Goal: Information Seeking & Learning: Learn about a topic

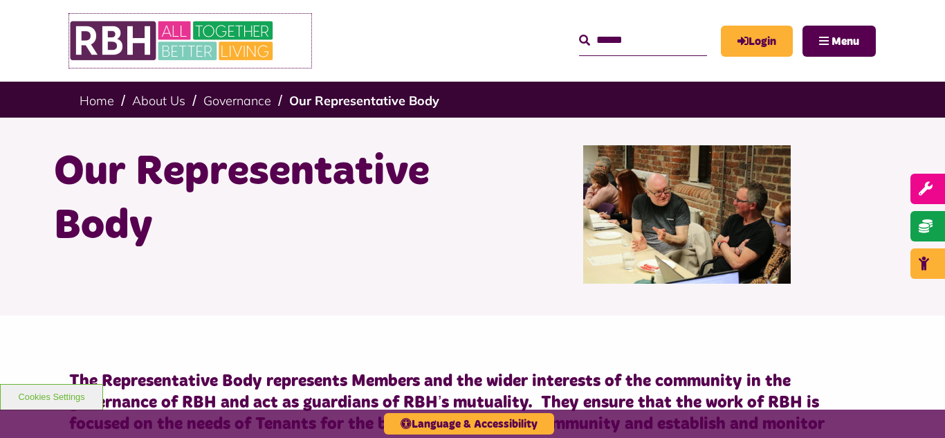
click at [175, 49] on img at bounding box center [172, 41] width 207 height 54
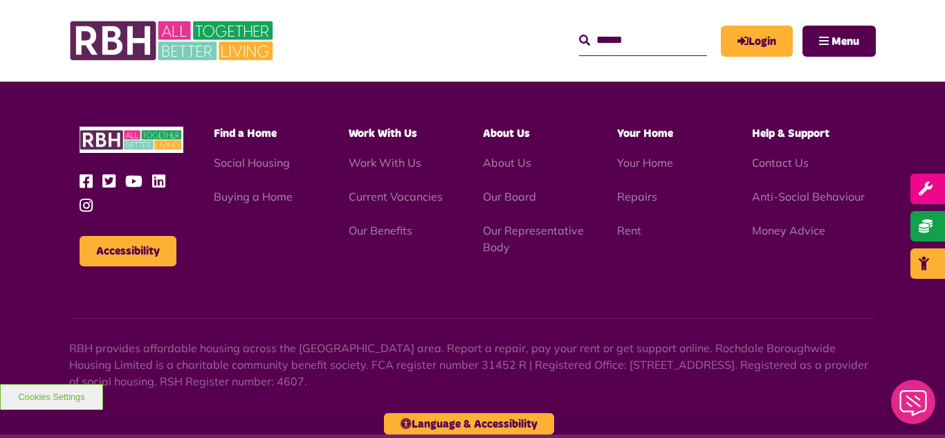
scroll to position [1406, 0]
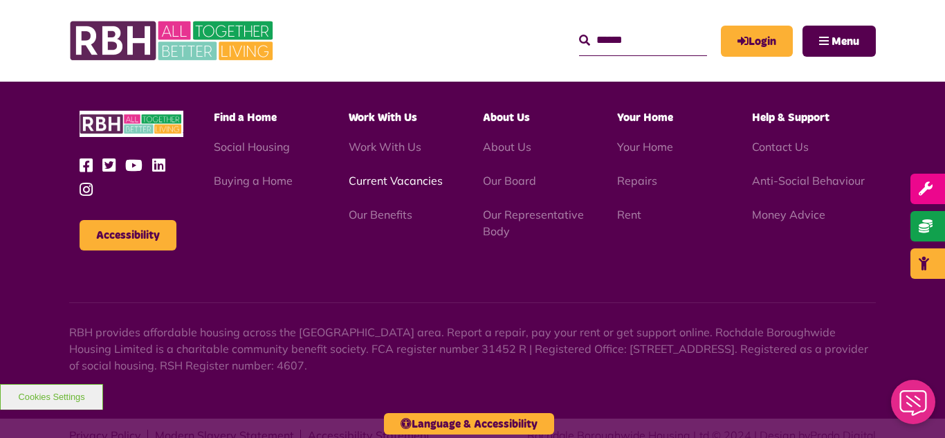
click at [377, 174] on link "Current Vacancies" at bounding box center [396, 181] width 94 height 14
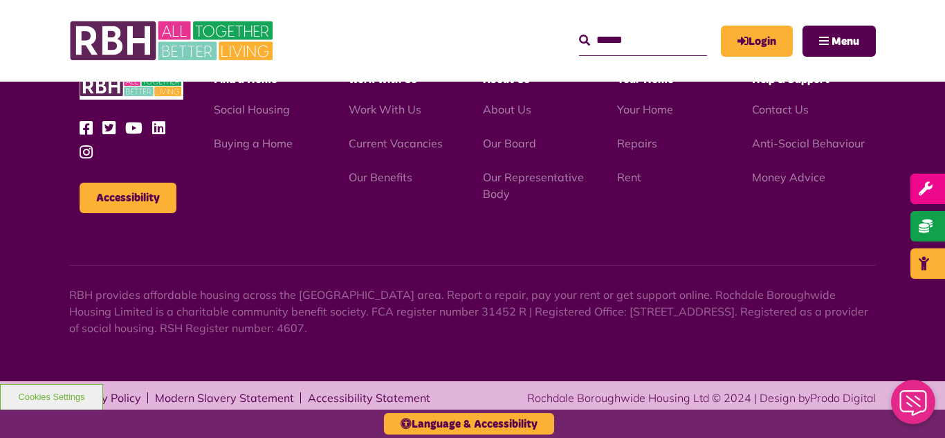
scroll to position [1625, 0]
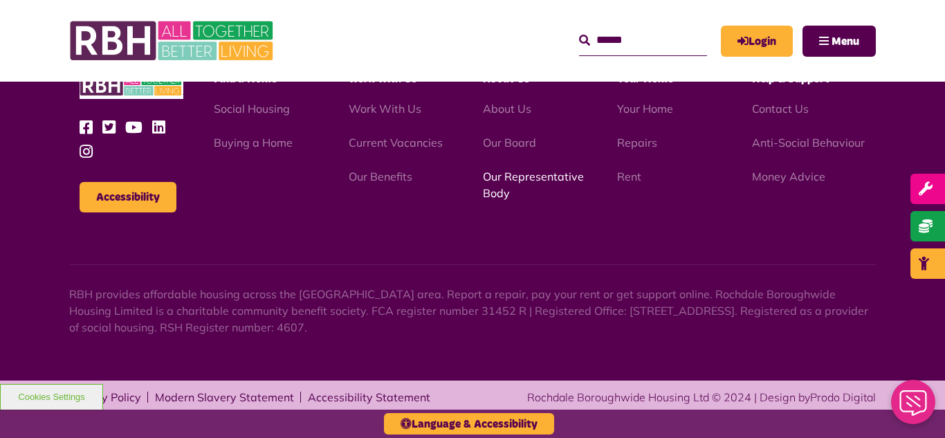
click at [530, 180] on link "Our Representative Body" at bounding box center [533, 184] width 101 height 30
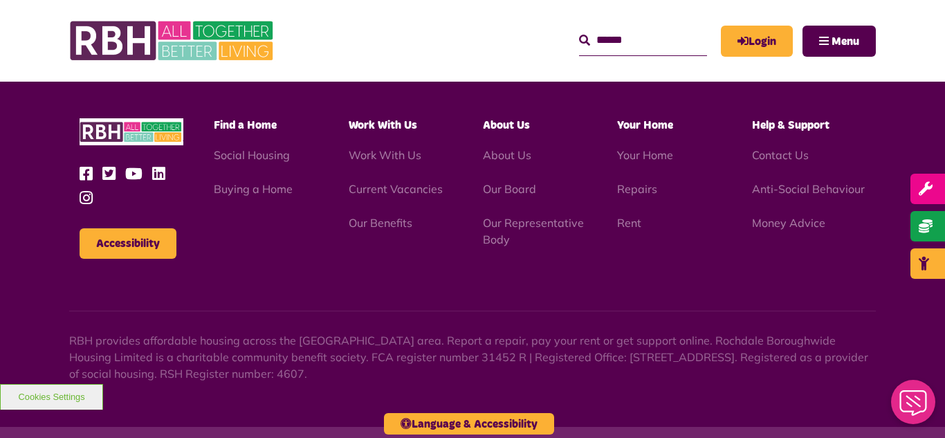
scroll to position [4015, 0]
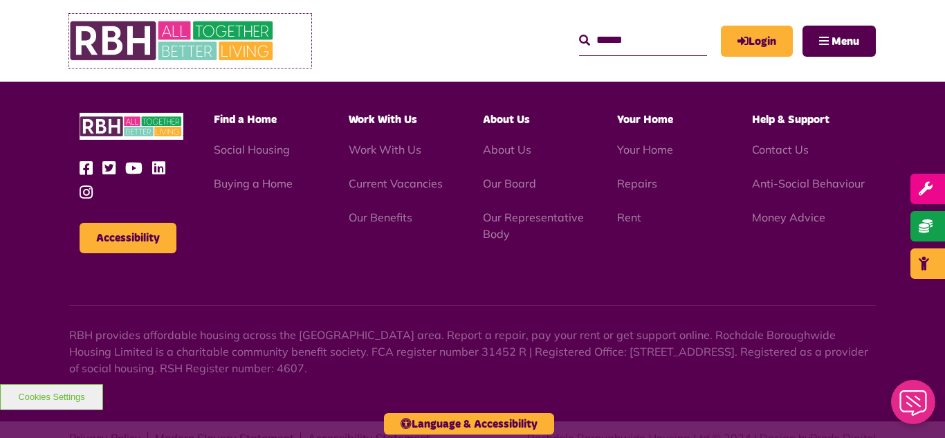
click at [185, 33] on img at bounding box center [172, 41] width 207 height 54
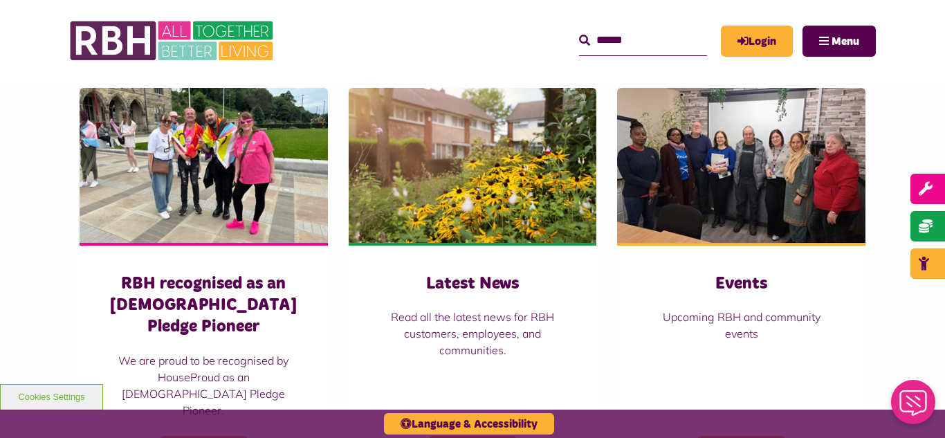
scroll to position [941, 0]
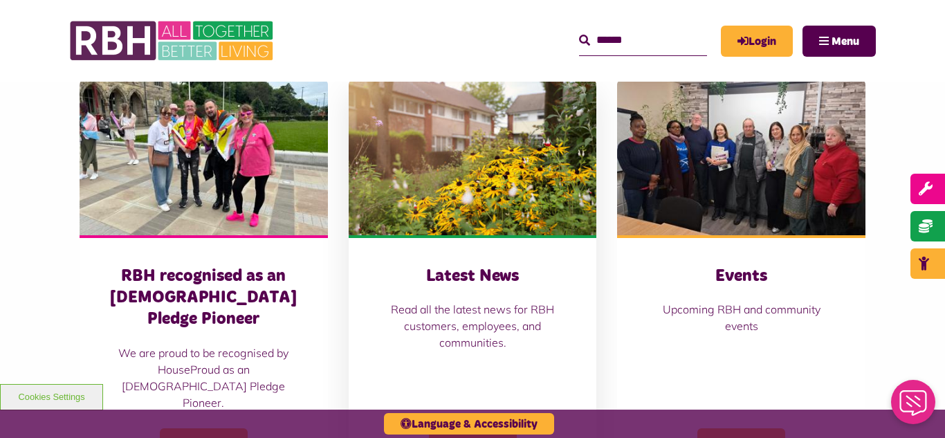
click at [468, 123] on img at bounding box center [473, 157] width 248 height 155
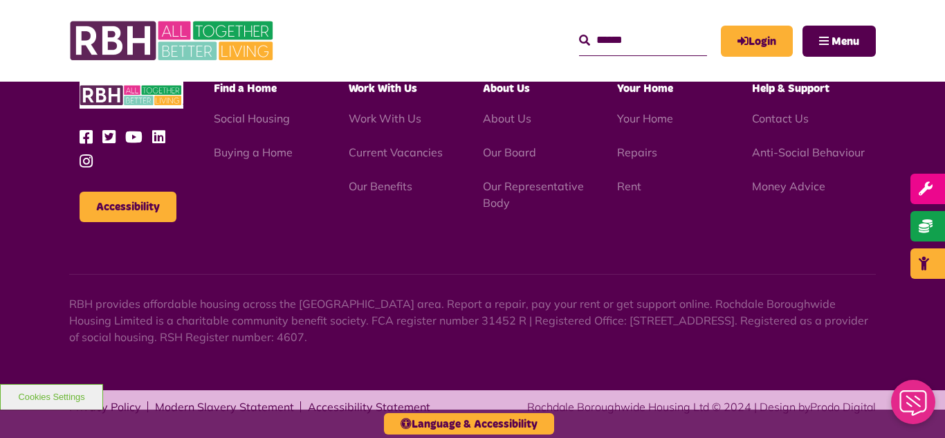
scroll to position [1506, 0]
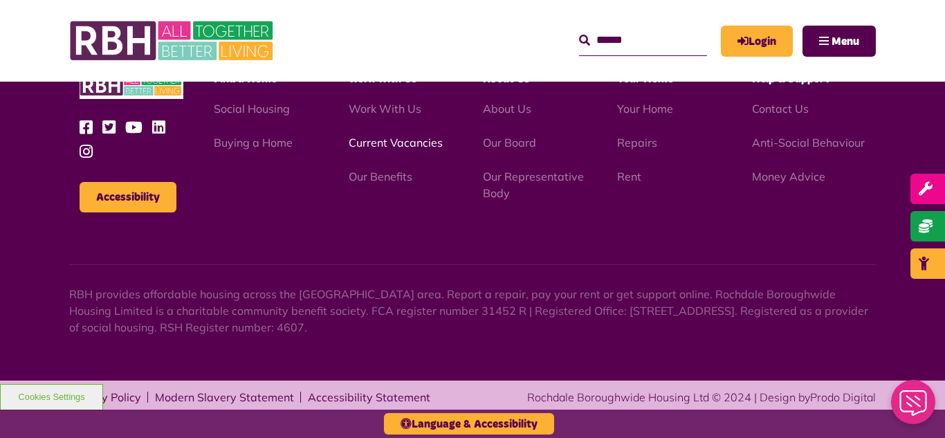
click at [398, 146] on link "Current Vacancies" at bounding box center [396, 143] width 94 height 14
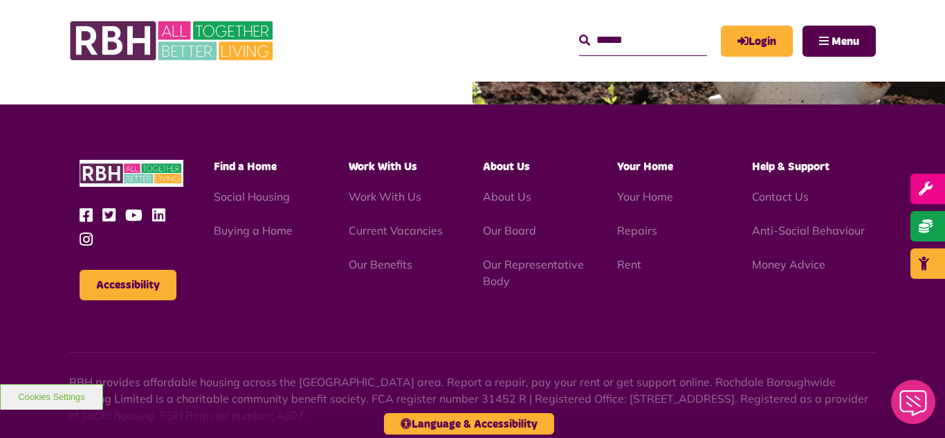
scroll to position [1625, 0]
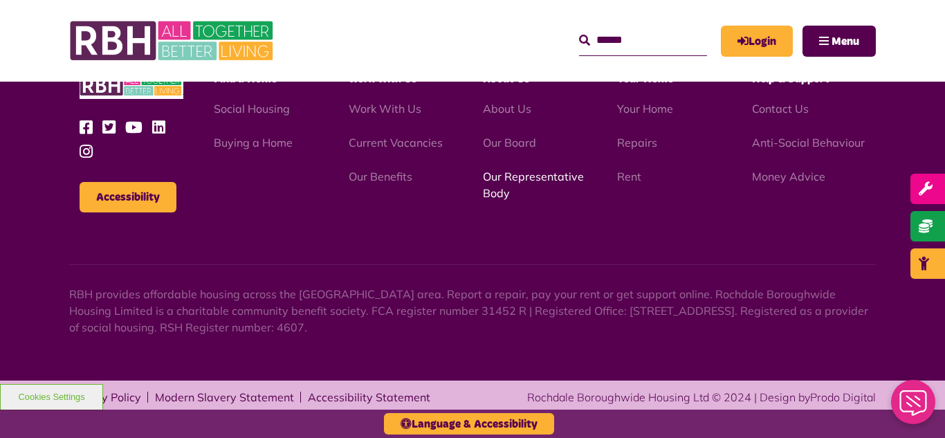
click at [541, 177] on link "Our Representative Body" at bounding box center [533, 184] width 101 height 30
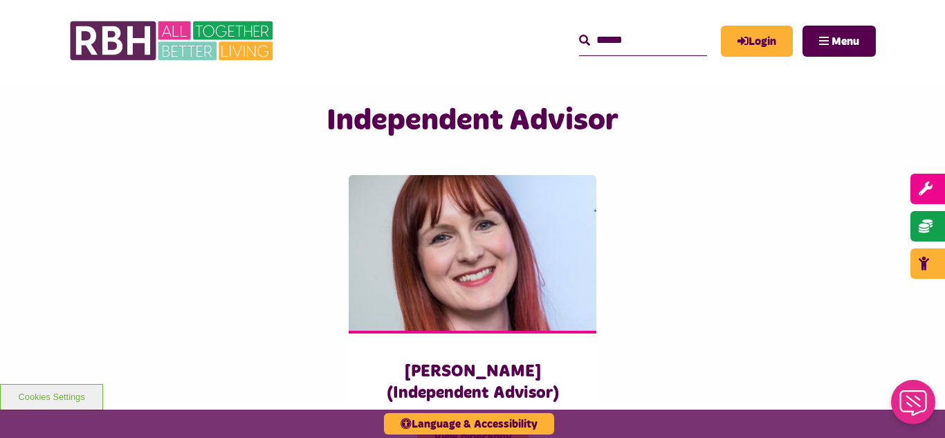
scroll to position [3375, 0]
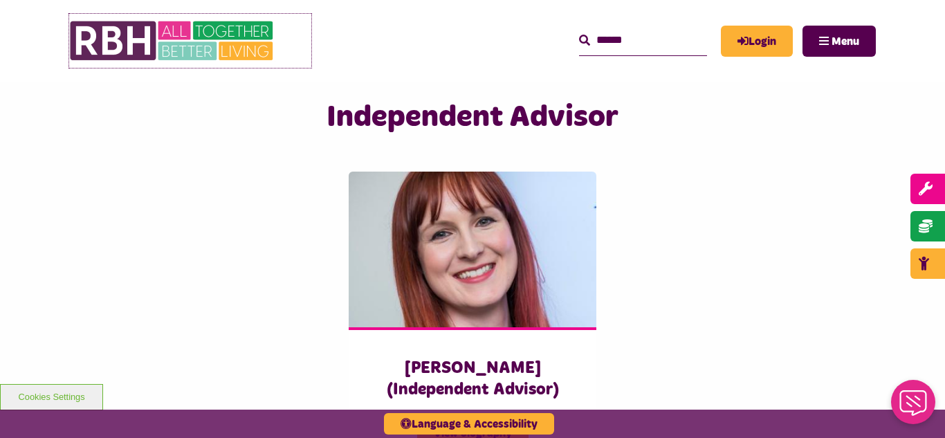
click at [177, 33] on img at bounding box center [172, 41] width 207 height 54
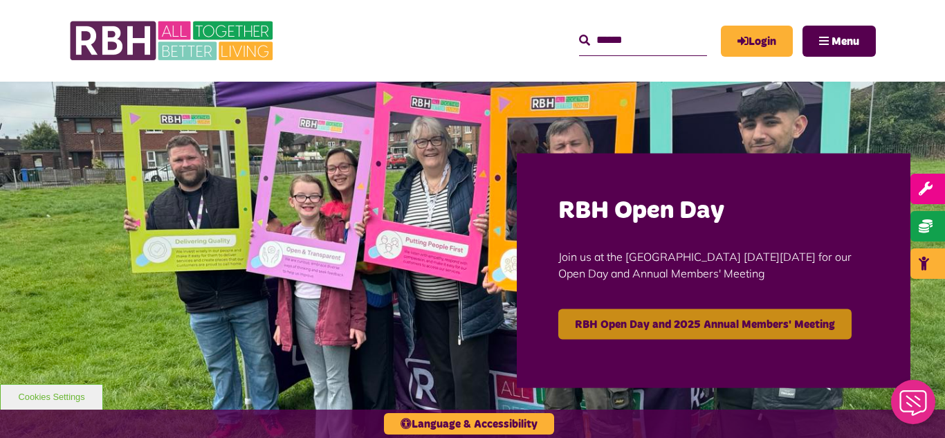
click at [690, 324] on link "RBH Open Day and 2025 Annual Members' Meeting" at bounding box center [704, 323] width 293 height 30
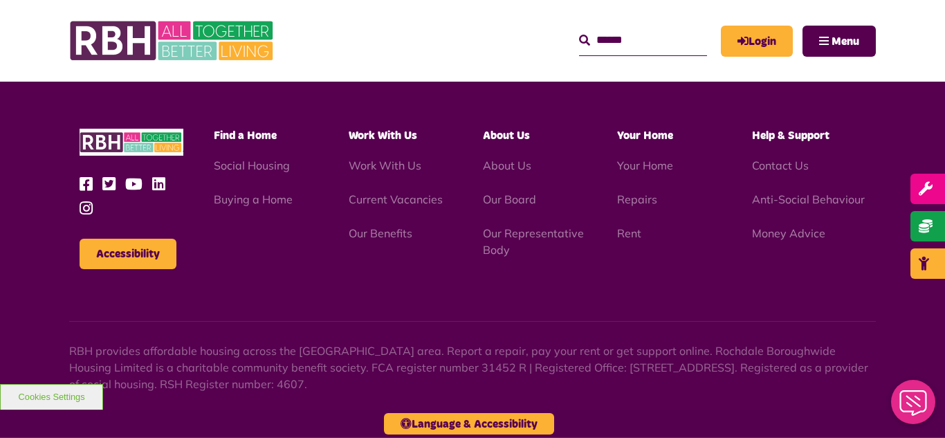
scroll to position [1593, 0]
